Goal: Information Seeking & Learning: Learn about a topic

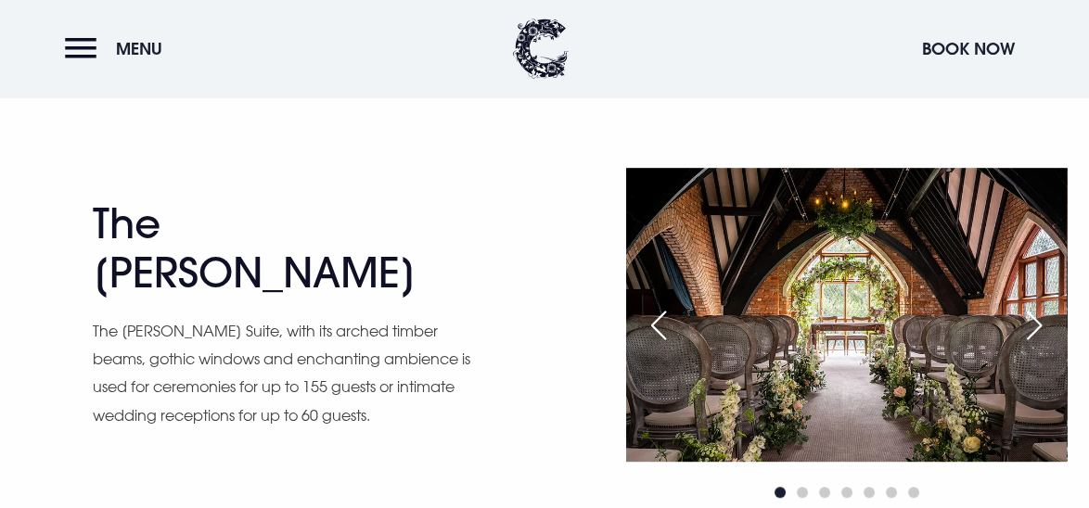
scroll to position [2264, 0]
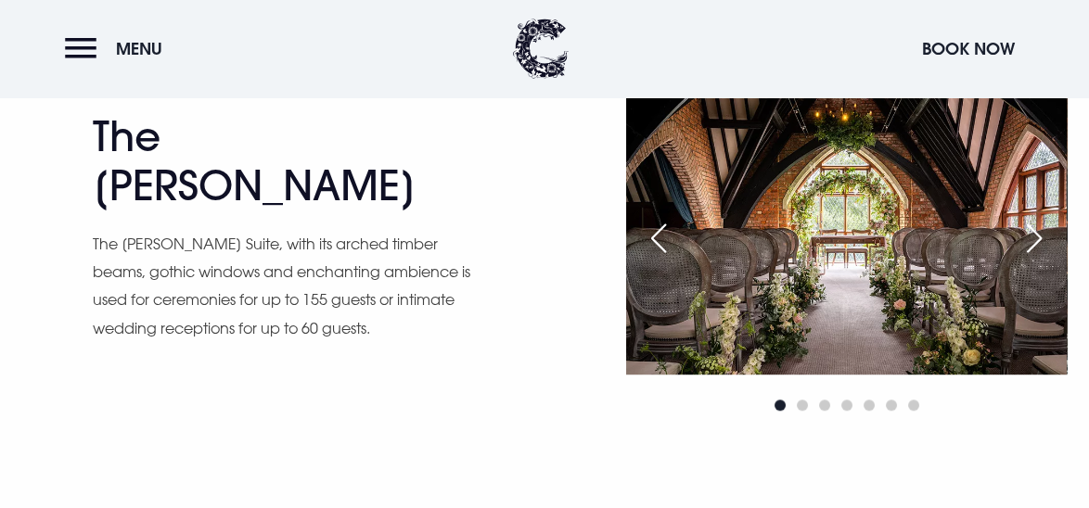
click at [389, 304] on p "The [PERSON_NAME] Suite, with its arched timber beams, gothic windows and encha…" at bounding box center [283, 286] width 380 height 113
click at [1045, 233] on div "Next slide" at bounding box center [1034, 238] width 46 height 41
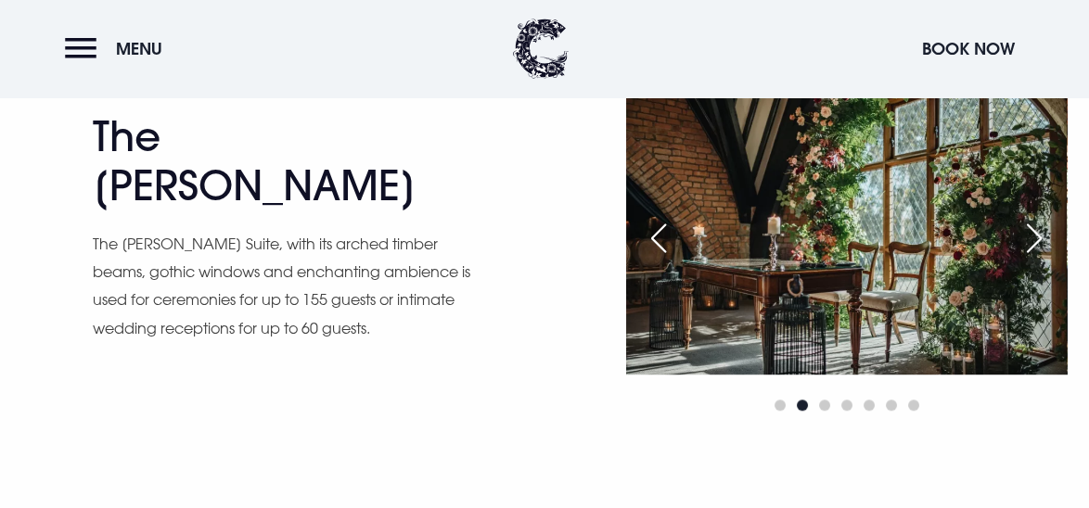
click at [1045, 233] on div "Next slide" at bounding box center [1034, 238] width 46 height 41
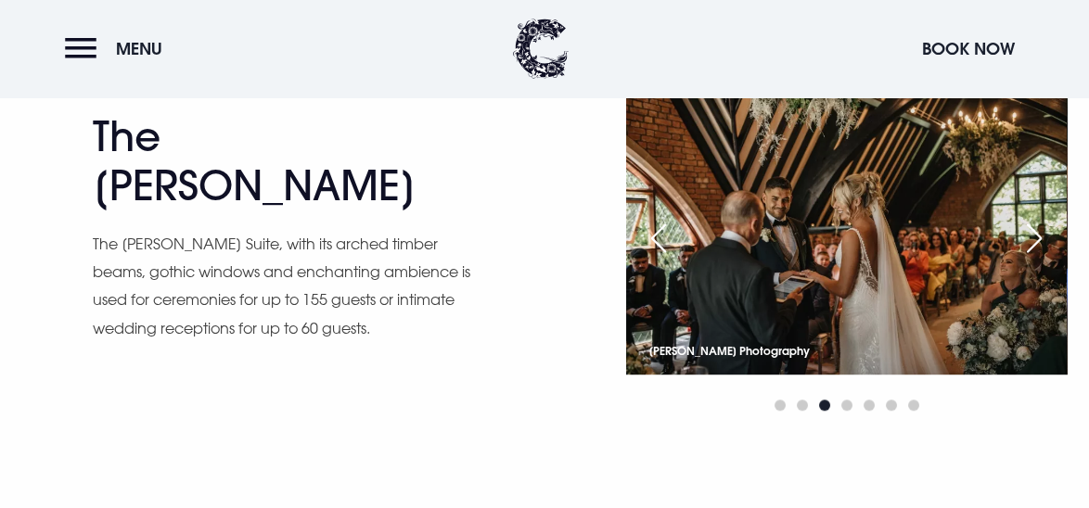
click at [1045, 233] on div "Next slide" at bounding box center [1034, 238] width 46 height 41
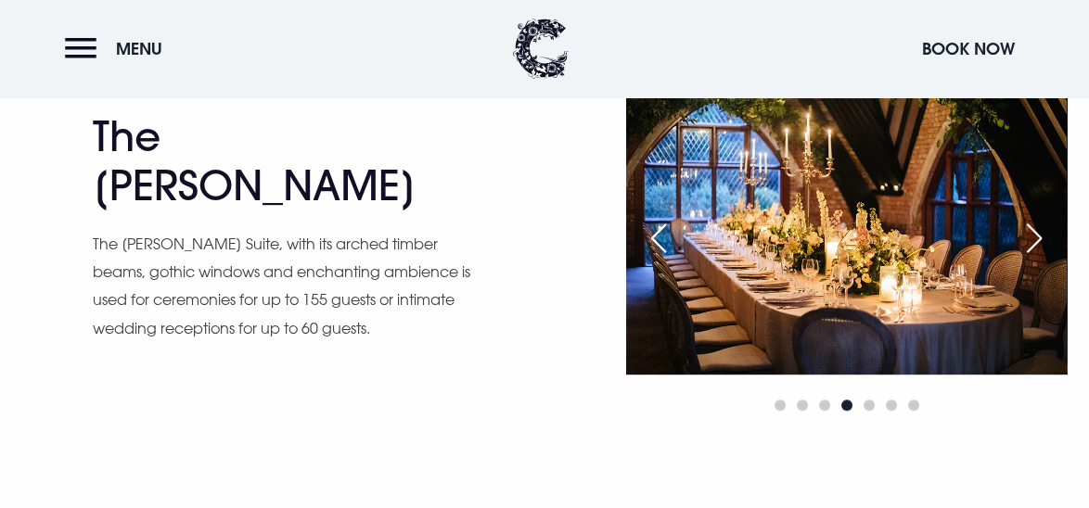
click at [1045, 233] on div "Next slide" at bounding box center [1034, 238] width 46 height 41
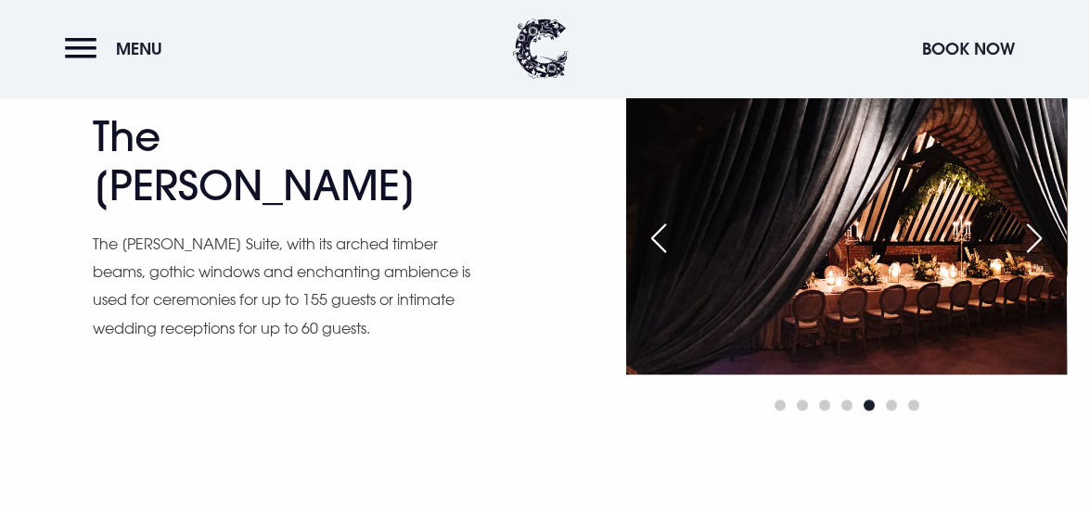
click at [657, 239] on div "Previous slide" at bounding box center [658, 238] width 46 height 41
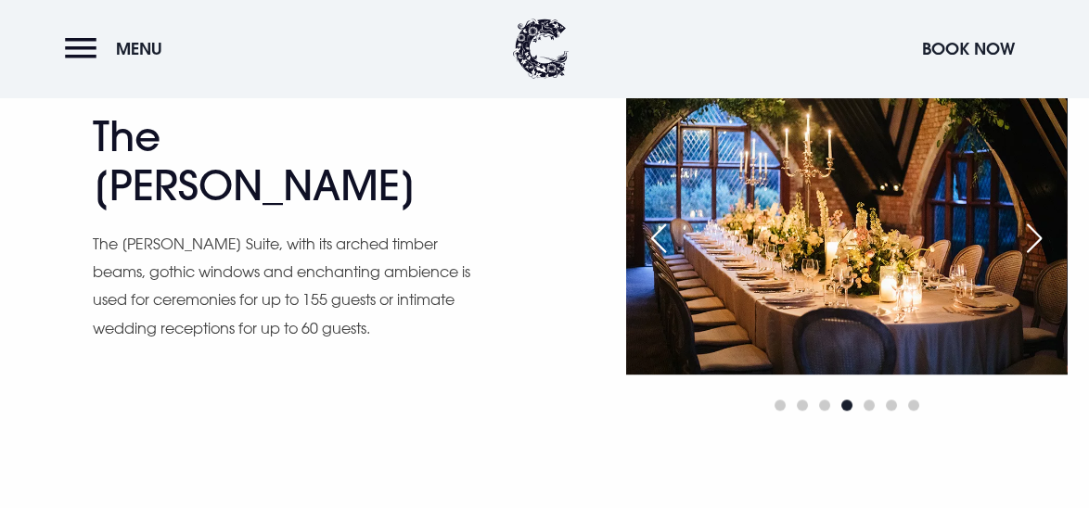
click at [1045, 232] on div "Next slide" at bounding box center [1034, 238] width 46 height 41
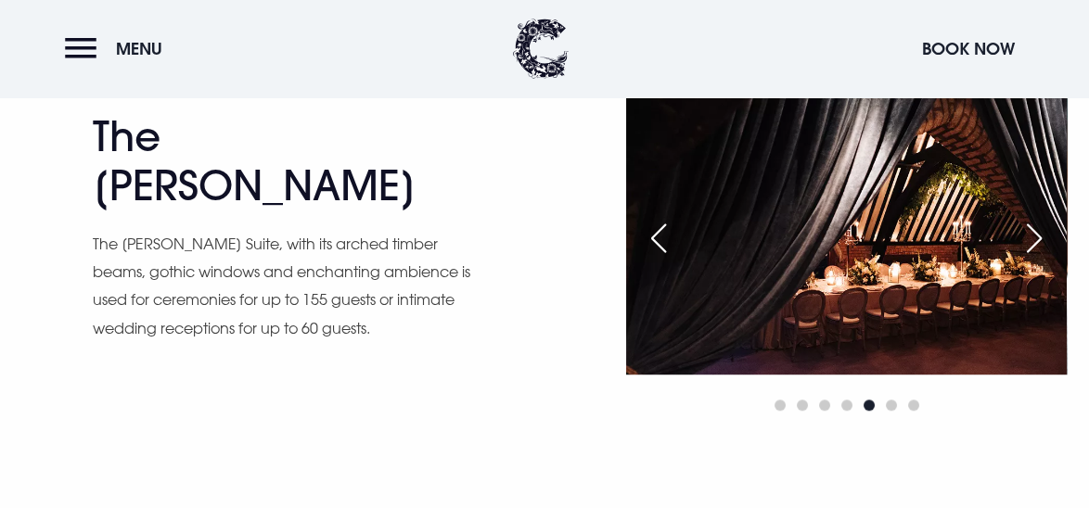
click at [1045, 232] on div "Next slide" at bounding box center [1034, 238] width 46 height 41
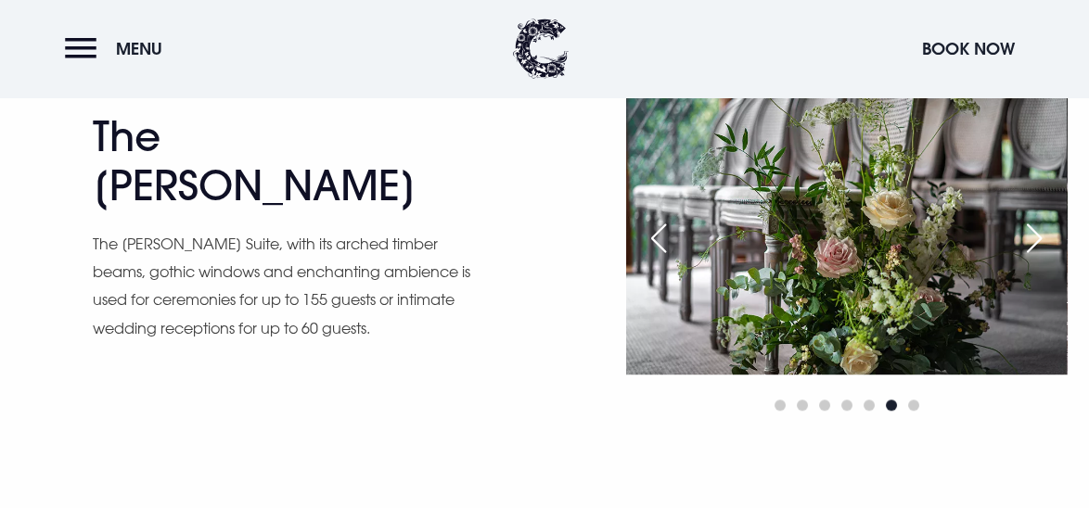
click at [1045, 232] on div "Next slide" at bounding box center [1034, 238] width 46 height 41
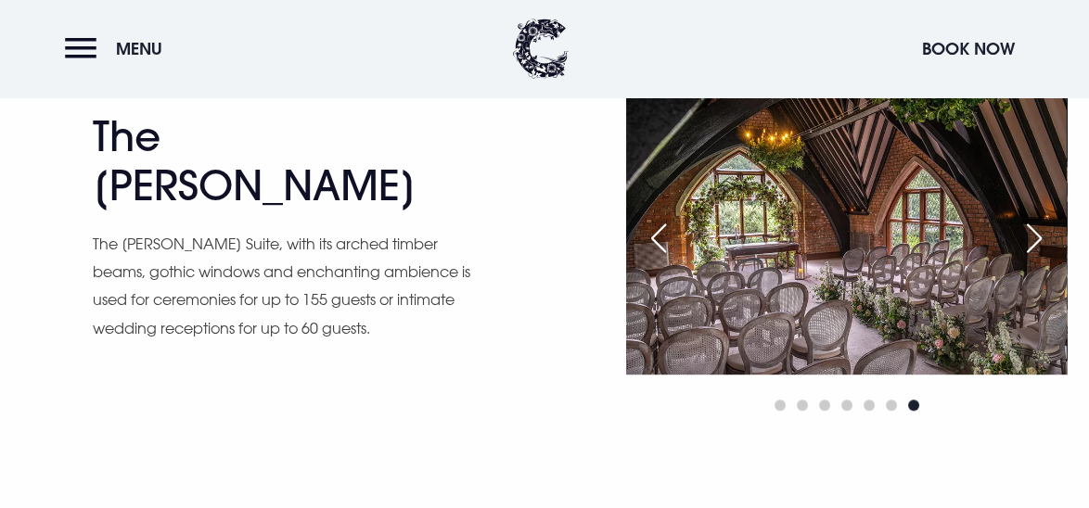
click at [1045, 232] on div "Next slide" at bounding box center [1034, 238] width 46 height 41
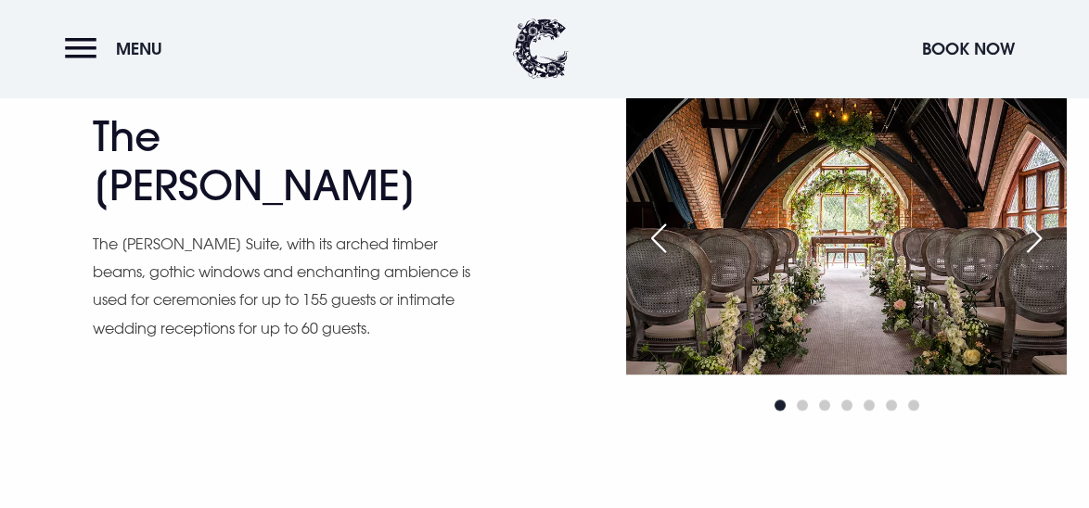
click at [1045, 232] on div "Next slide" at bounding box center [1034, 238] width 46 height 41
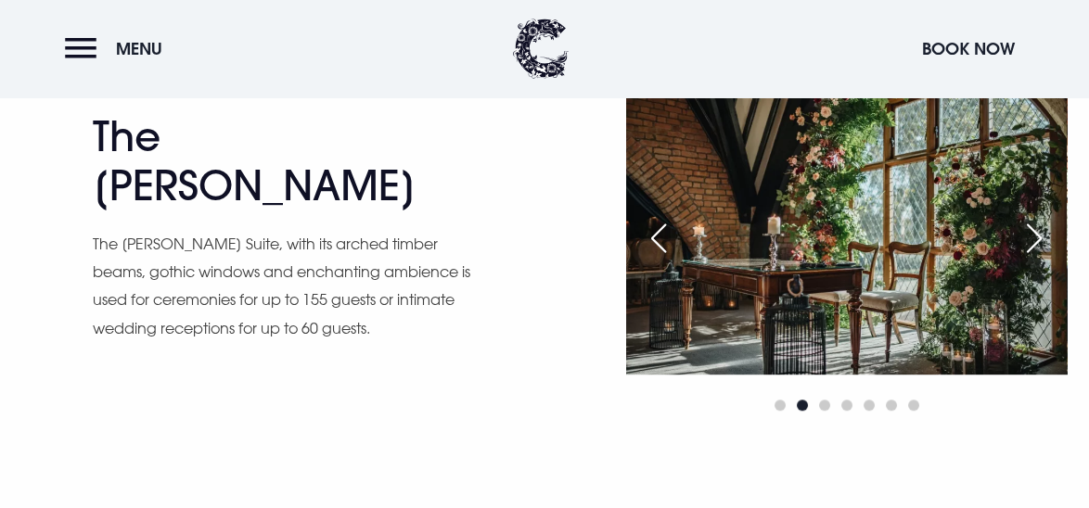
click at [1045, 232] on div "Next slide" at bounding box center [1034, 238] width 46 height 41
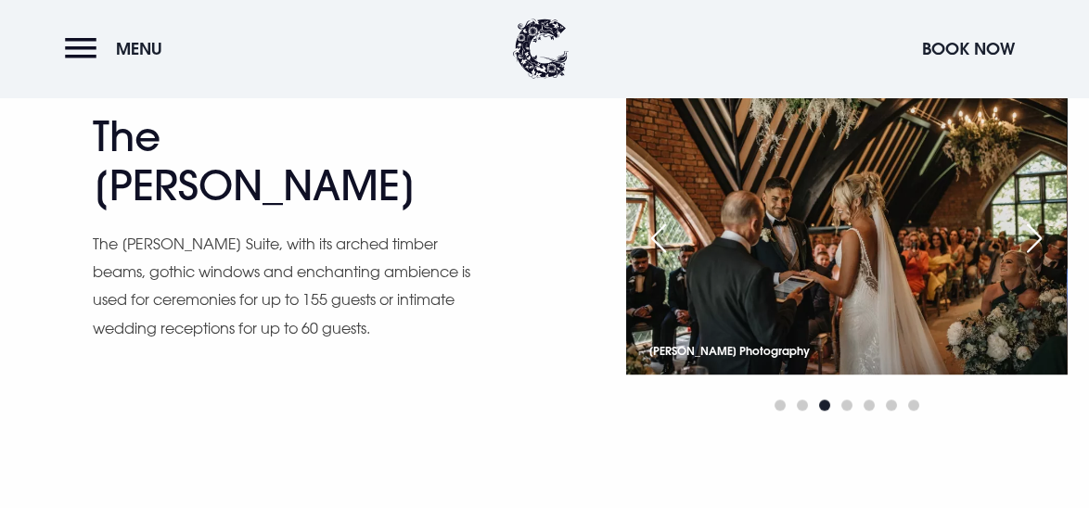
click at [1045, 232] on div "Next slide" at bounding box center [1034, 238] width 46 height 41
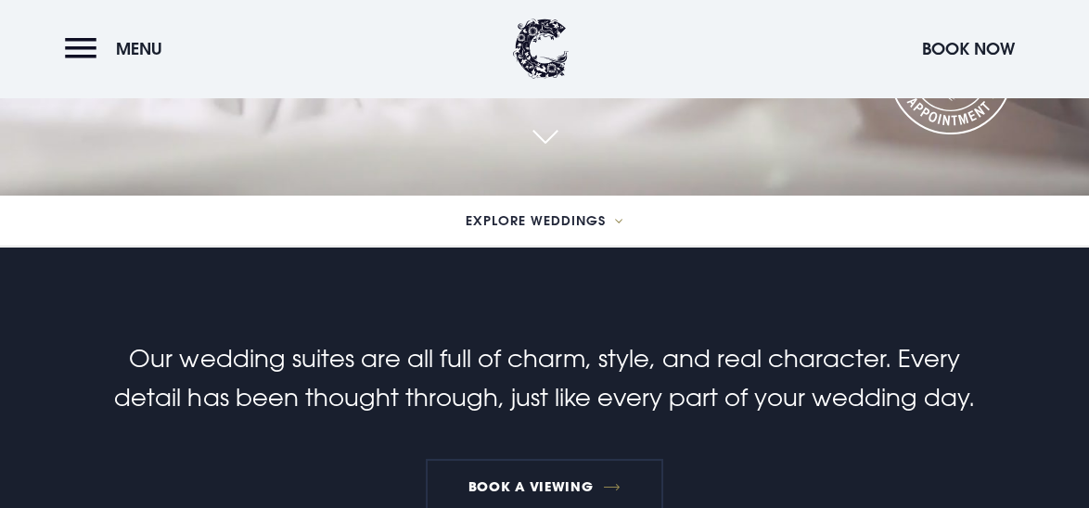
scroll to position [0, 0]
